Goal: Information Seeking & Learning: Learn about a topic

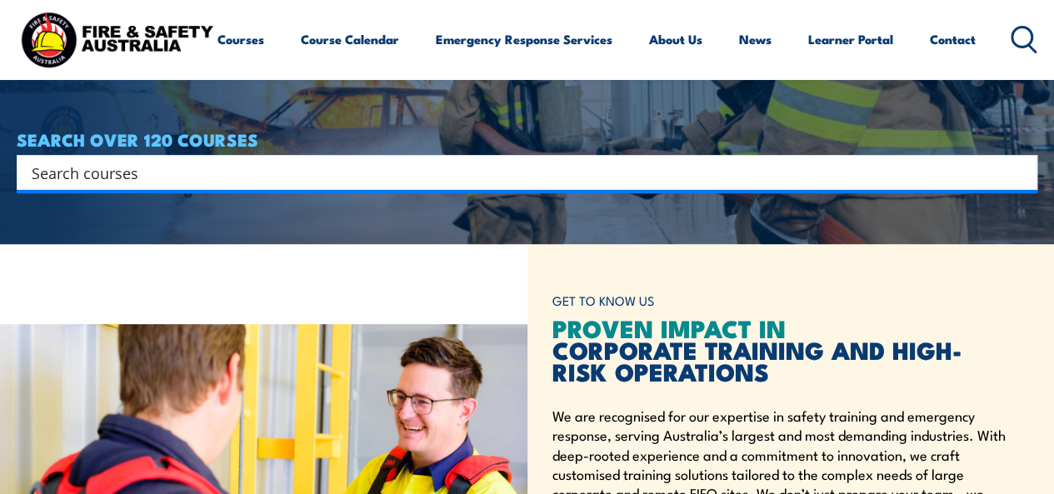
paste input "HLTWHS005"
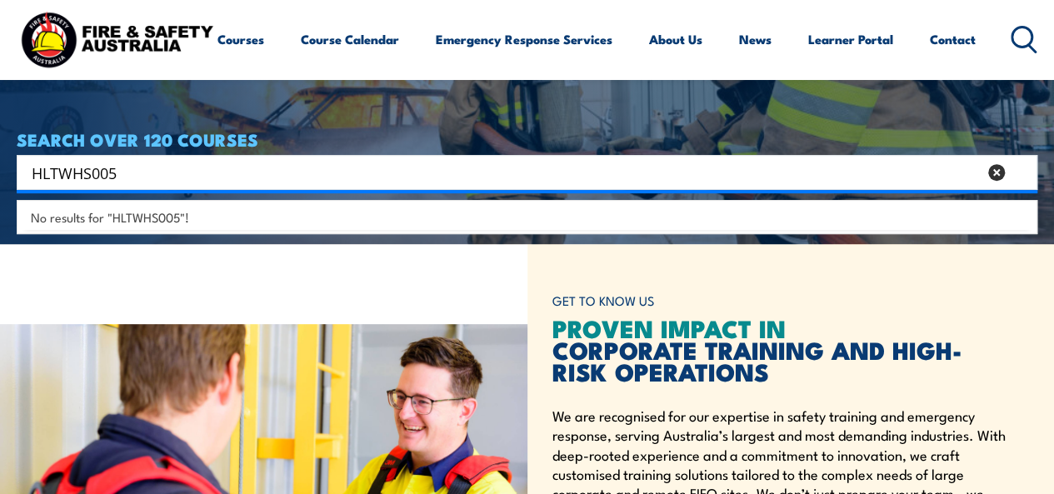
drag, startPoint x: 137, startPoint y: 174, endPoint x: 0, endPoint y: 166, distance: 136.9
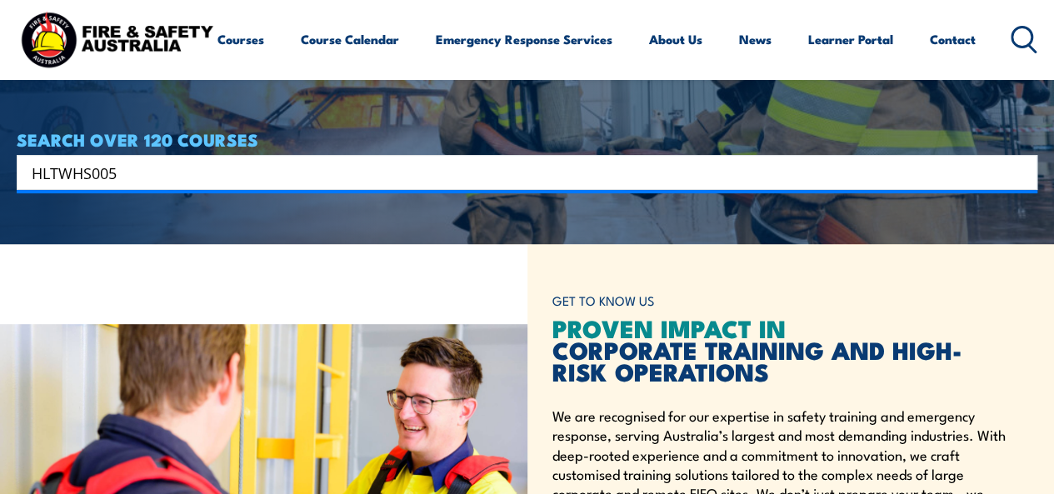
paste input "Manual Handling Course"
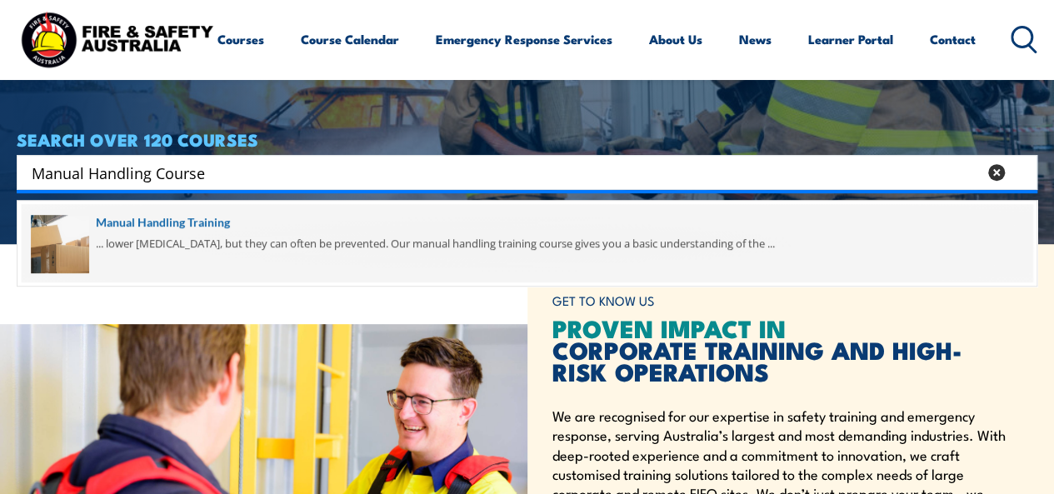
type input "Manual Handling Course"
click at [203, 227] on span at bounding box center [527, 243] width 1010 height 78
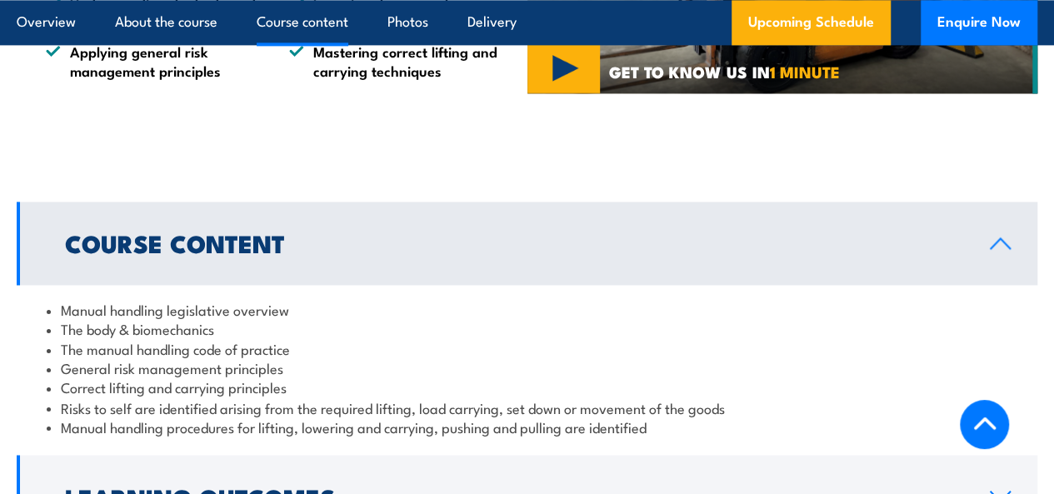
scroll to position [1166, 0]
